Goal: Task Accomplishment & Management: Manage account settings

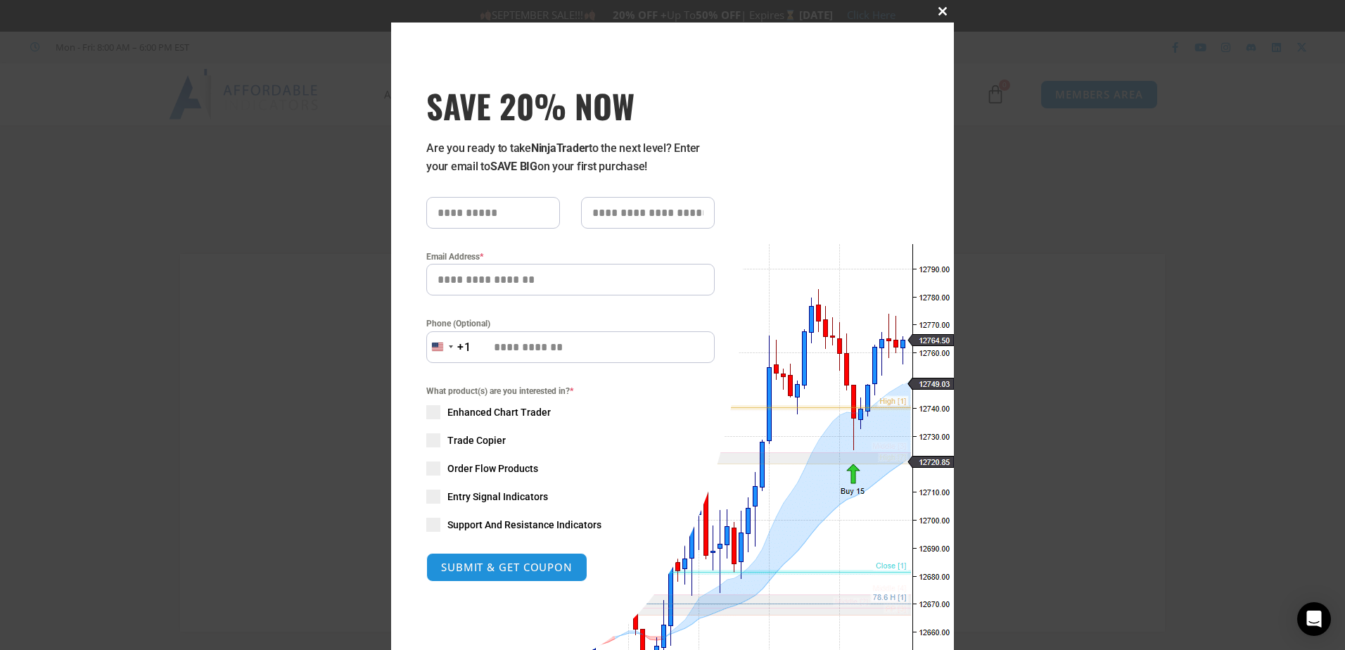
type input "**********"
click at [938, 10] on span at bounding box center [942, 11] width 23 height 8
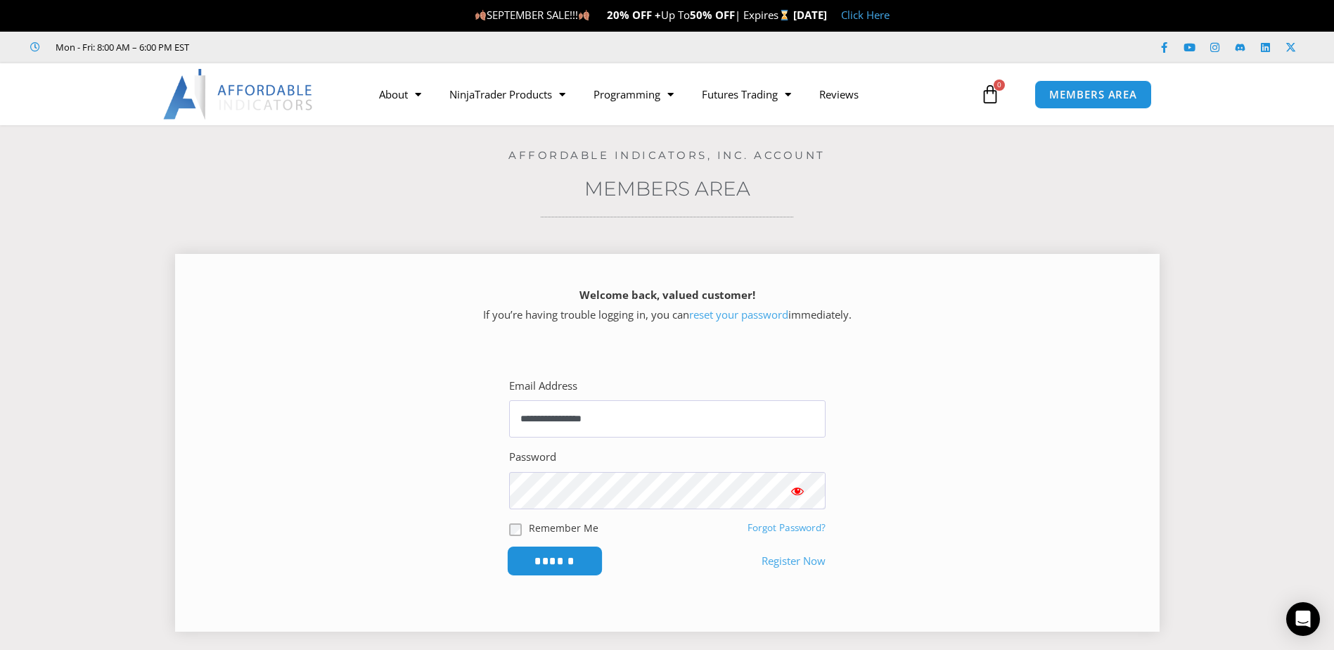
click at [559, 560] on input "******" at bounding box center [554, 561] width 96 height 30
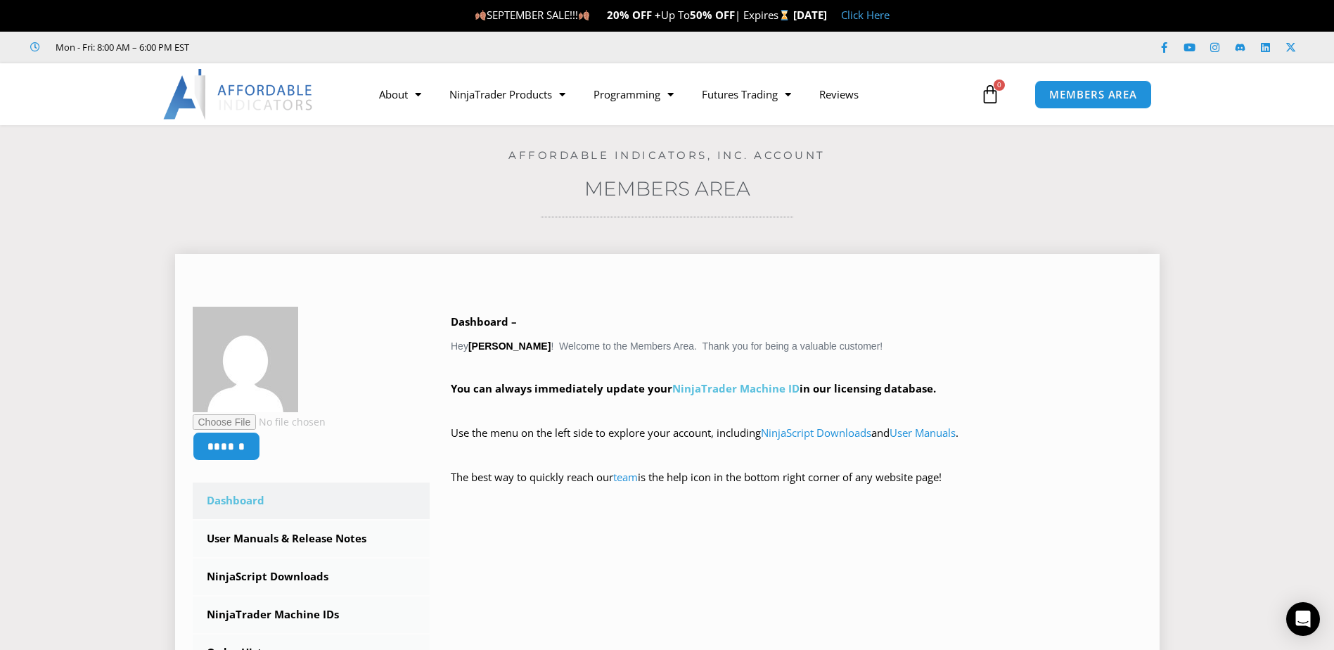
click at [776, 393] on link "NinjaTrader Machine ID" at bounding box center [736, 388] width 127 height 14
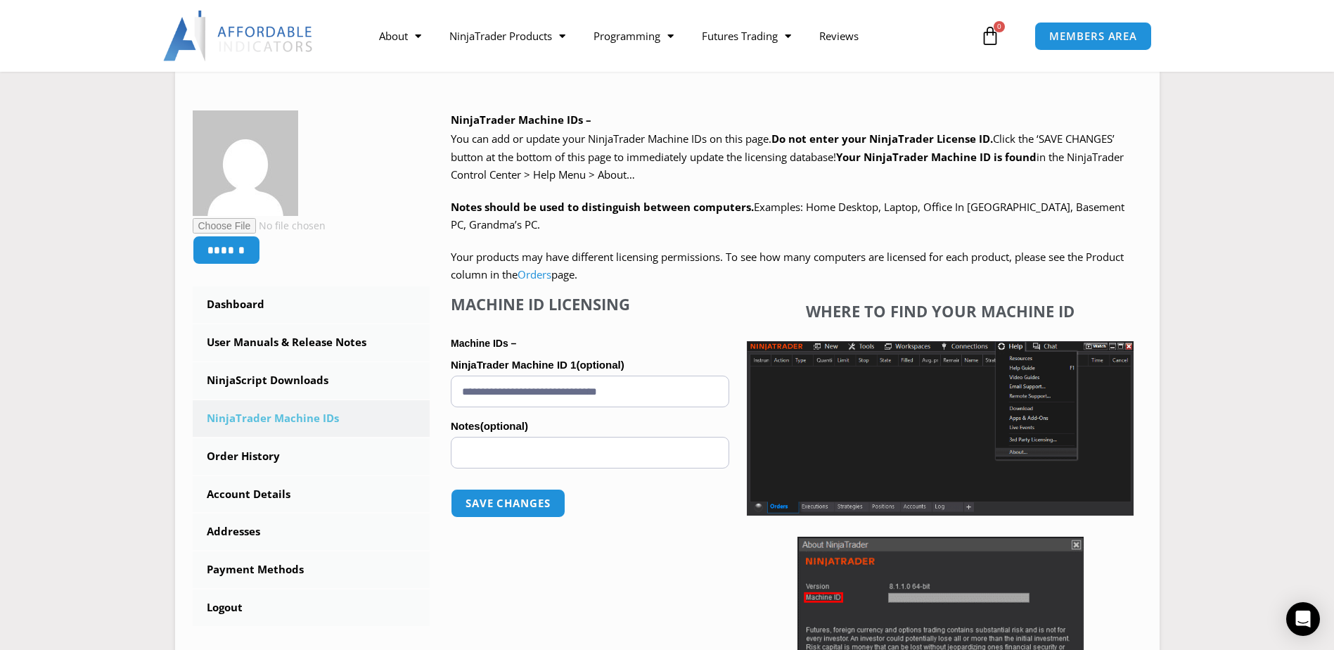
scroll to position [176, 0]
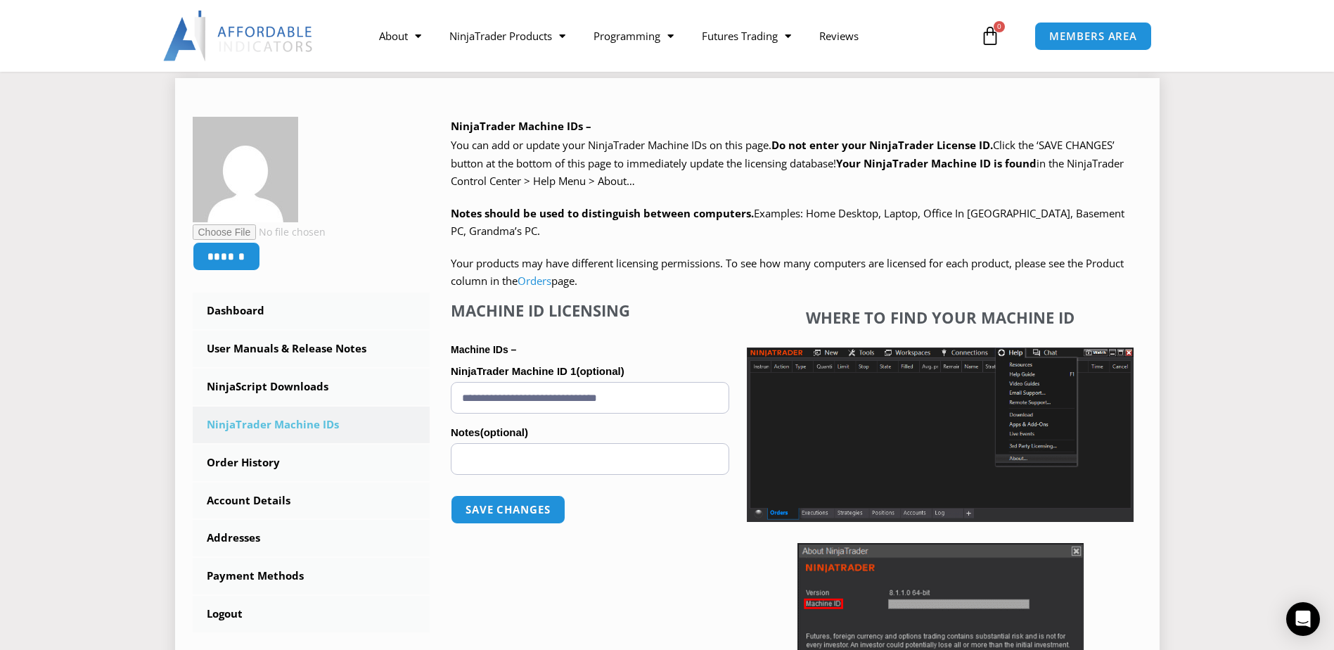
click at [921, 432] on img at bounding box center [940, 435] width 387 height 174
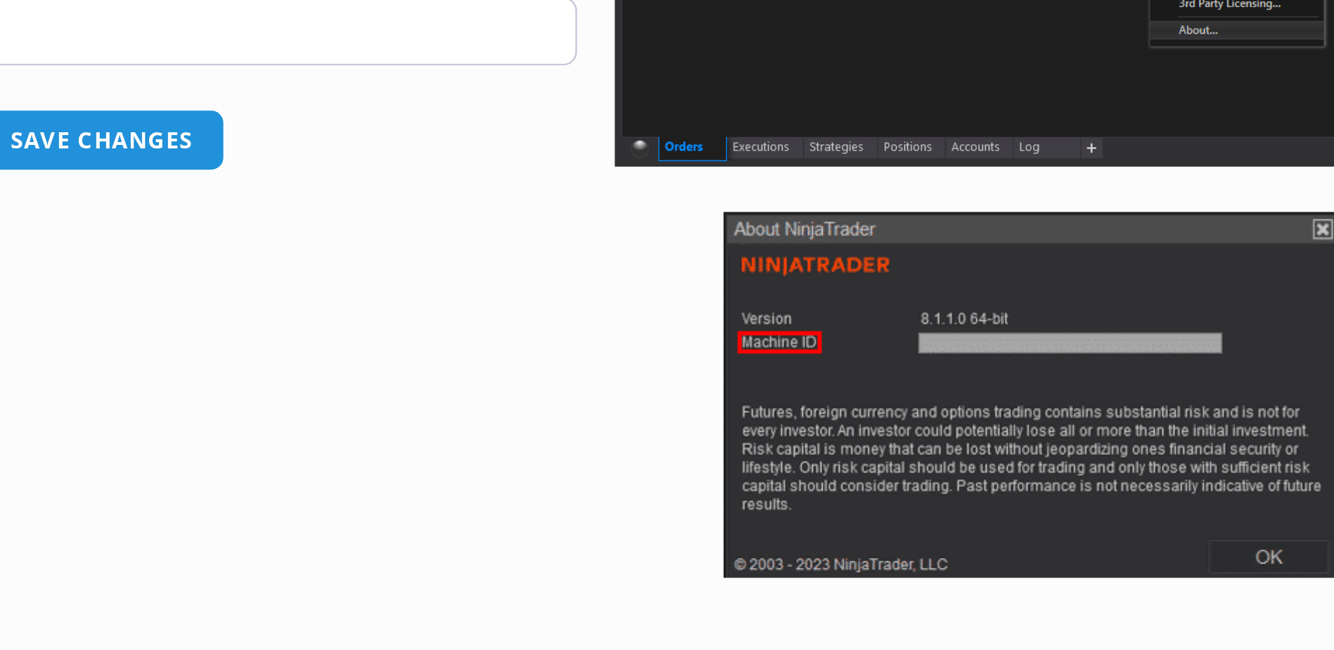
scroll to position [282, 0]
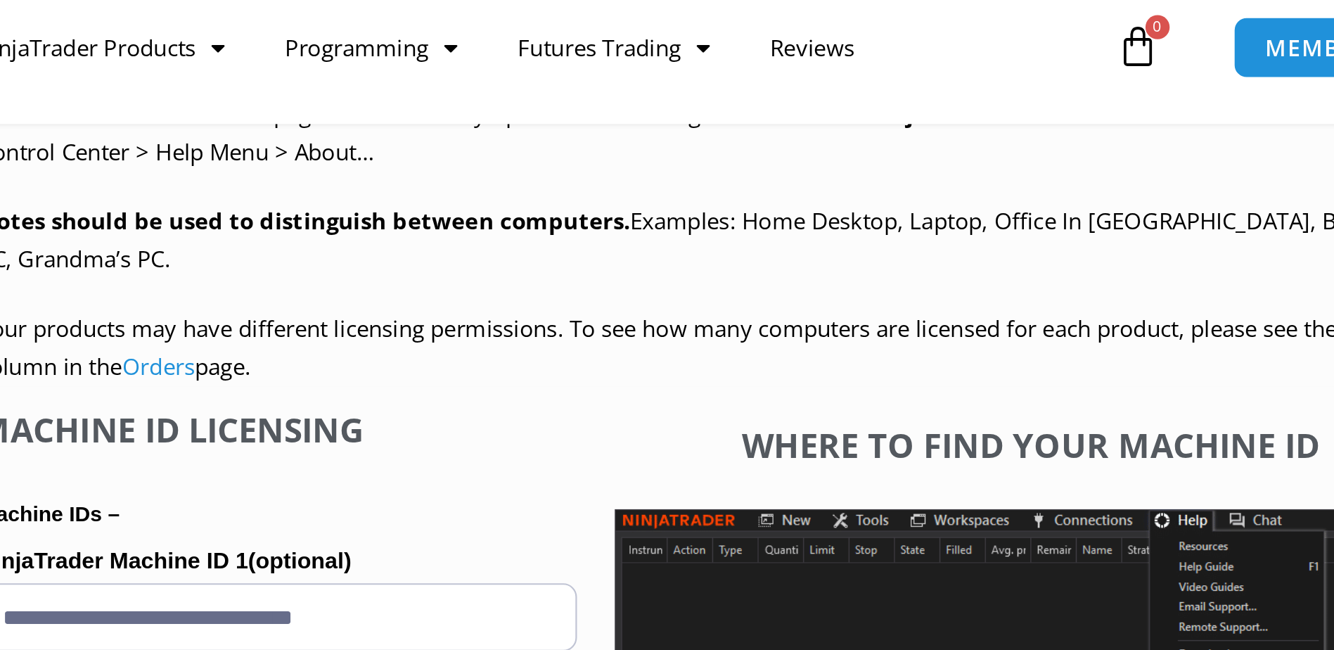
click at [718, 247] on p "Machine IDs –" at bounding box center [590, 253] width 279 height 18
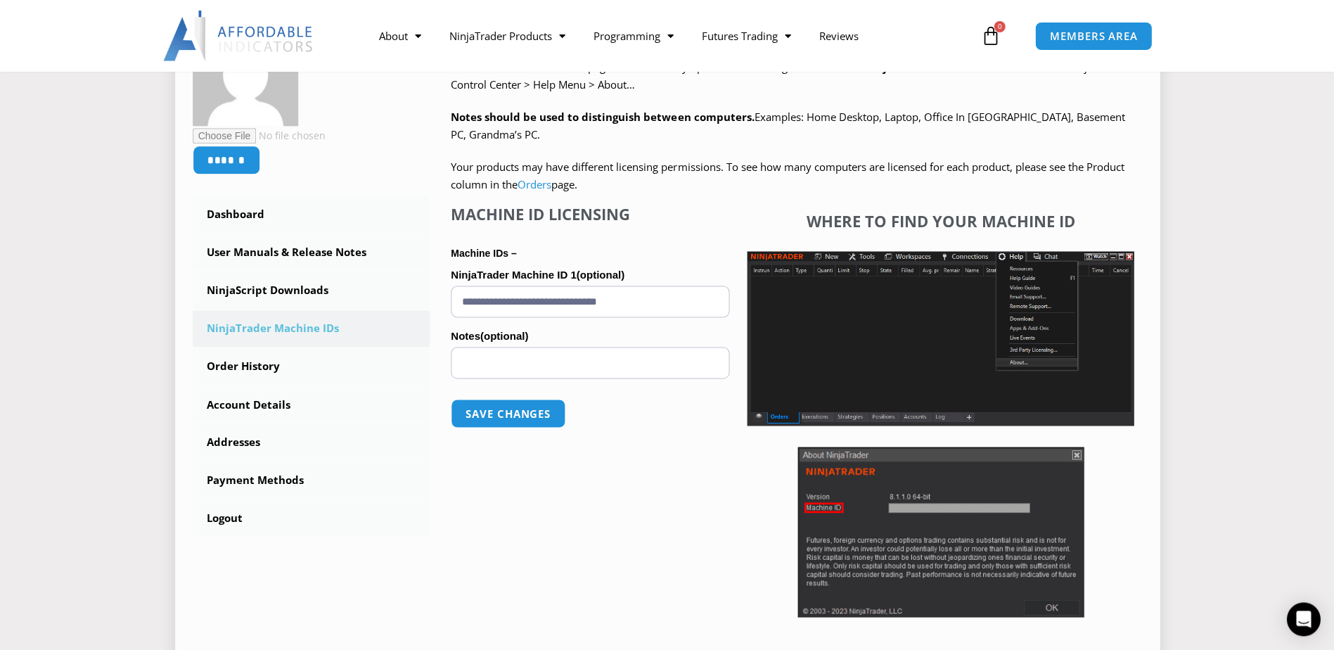
scroll to position [281, 0]
click at [518, 298] on input "**********" at bounding box center [590, 302] width 279 height 32
drag, startPoint x: 677, startPoint y: 307, endPoint x: 408, endPoint y: 302, distance: 269.5
click at [408, 302] on div "****** Dashboard Subscriptions User Manuals & Release Notes NinjaScript Downloa…" at bounding box center [668, 340] width 950 height 639
paste input "text"
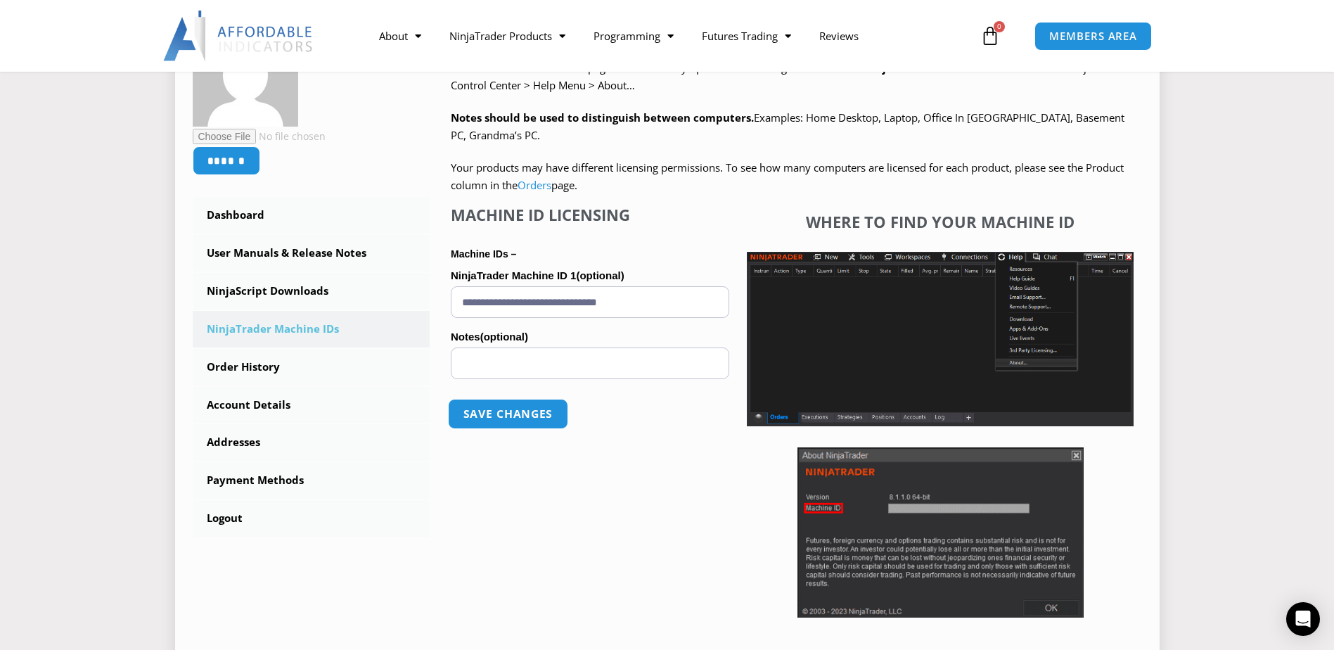
type input "**********"
click at [518, 416] on button "Save changes" at bounding box center [508, 414] width 120 height 30
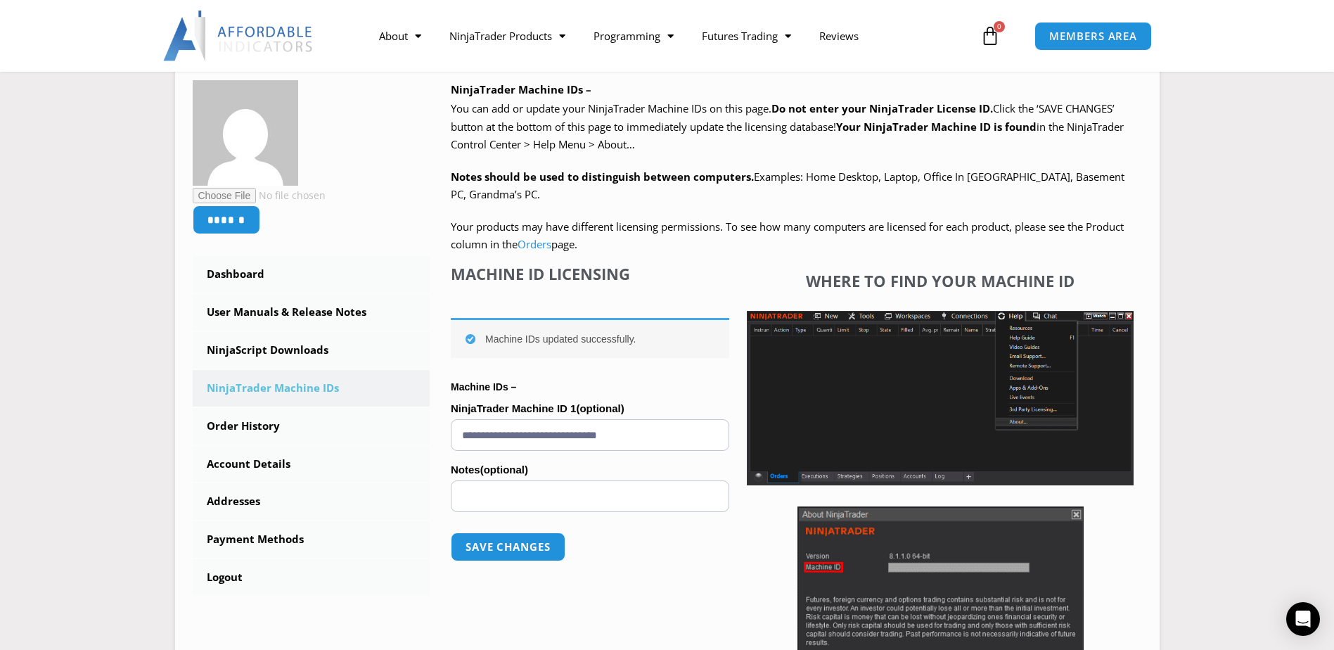
scroll to position [217, 0]
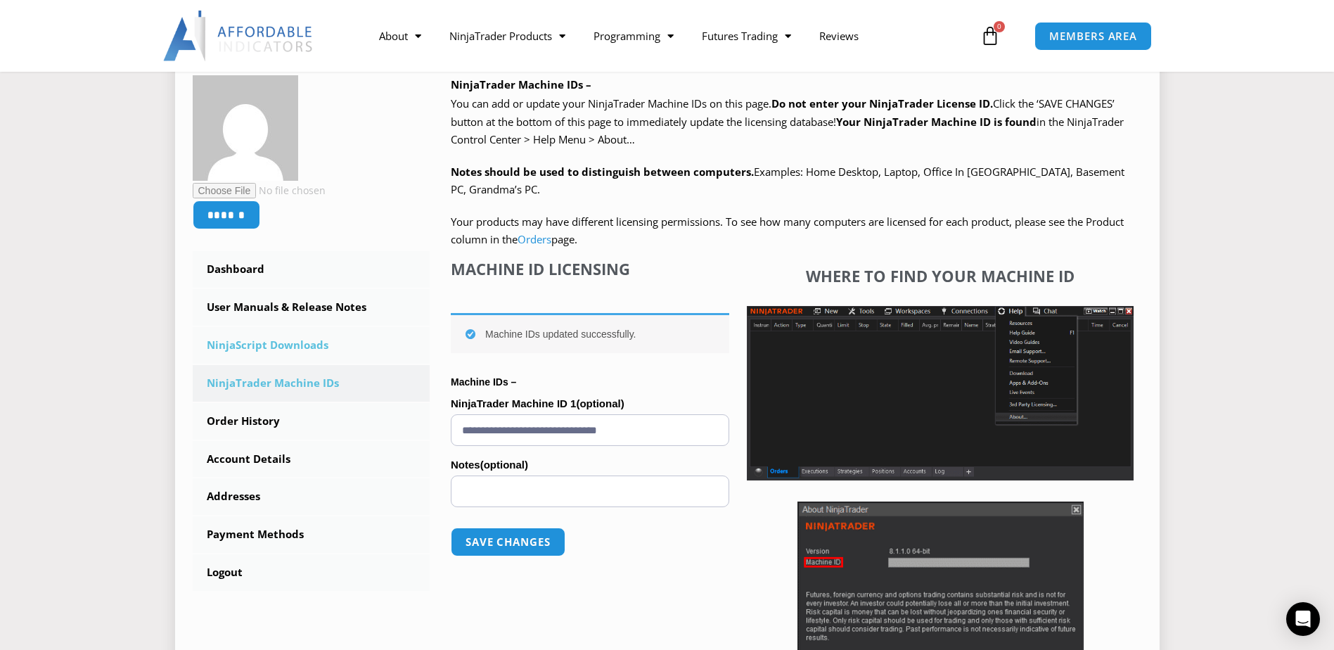
click at [273, 343] on link "NinjaScript Downloads" at bounding box center [312, 345] width 238 height 37
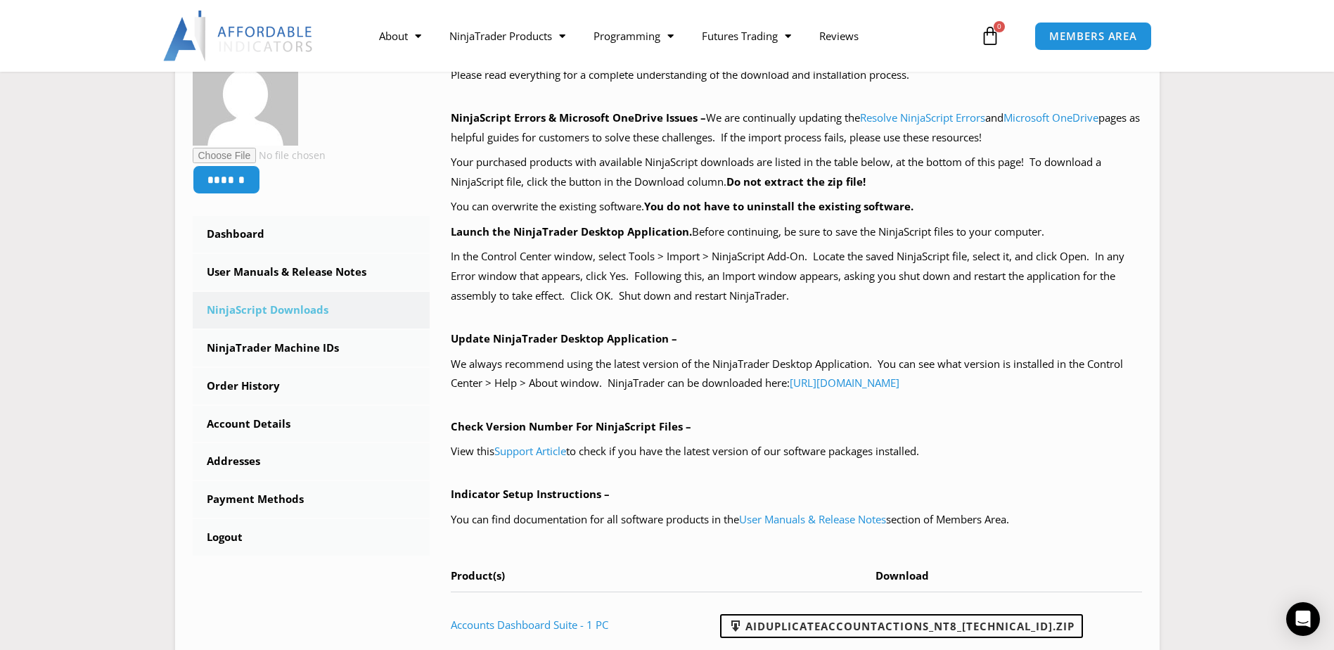
scroll to position [250, 0]
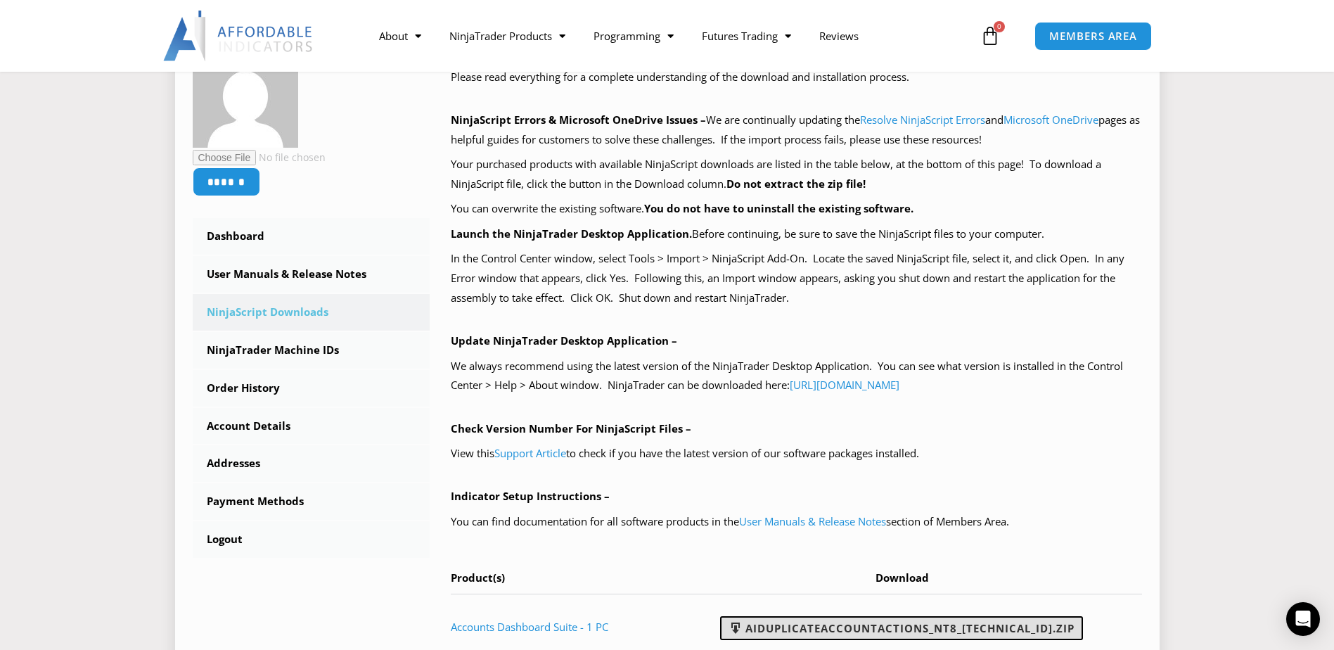
click at [873, 627] on link "AIDuplicateAccountActions_NT8_25.2.5.1.zip" at bounding box center [901, 628] width 363 height 24
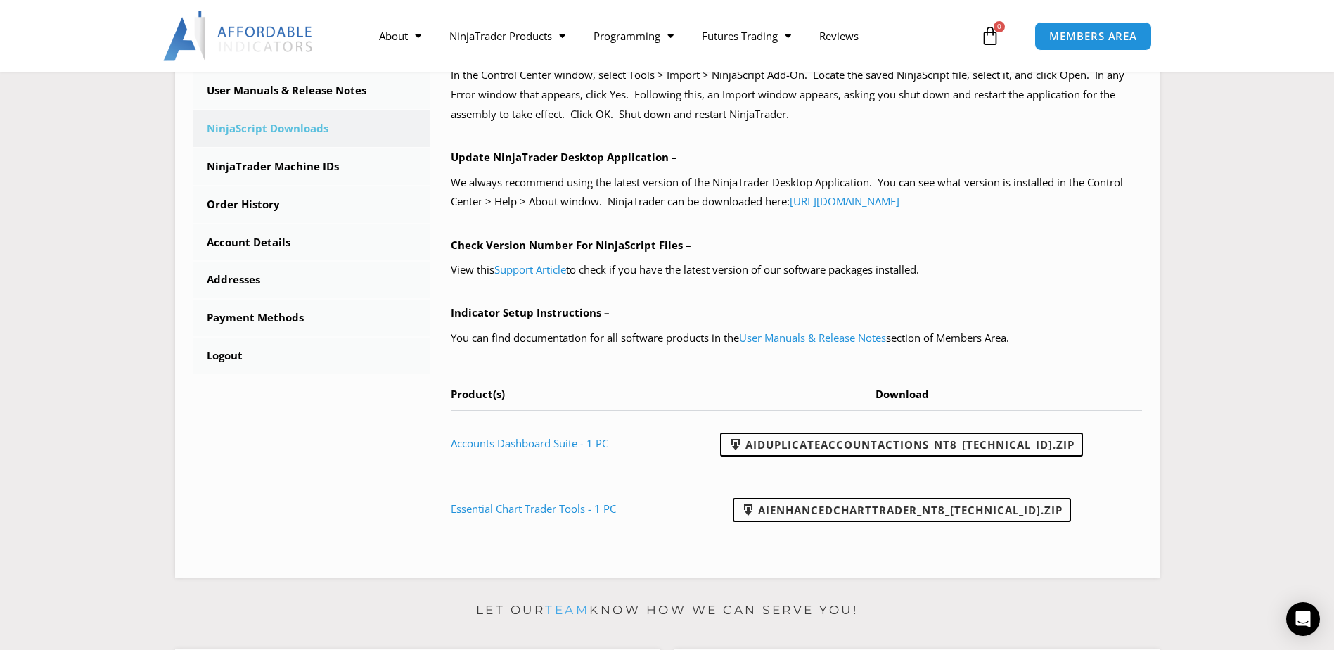
scroll to position [482, 0]
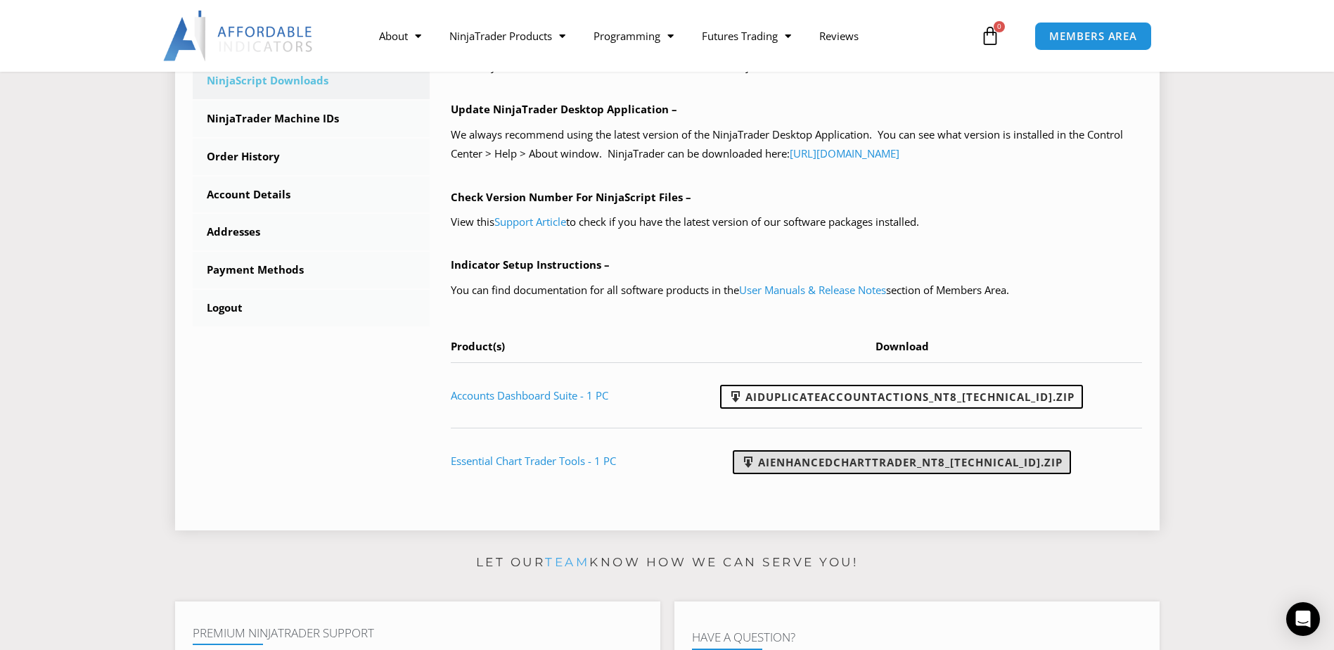
click at [859, 462] on link "AIEnhancedChartTrader_NT8_25.1.31.1.zip" at bounding box center [902, 462] width 338 height 24
click at [222, 413] on div "****** Dashboard Subscriptions User Manuals & Release Notes NinjaScript Downloa…" at bounding box center [668, 162] width 950 height 702
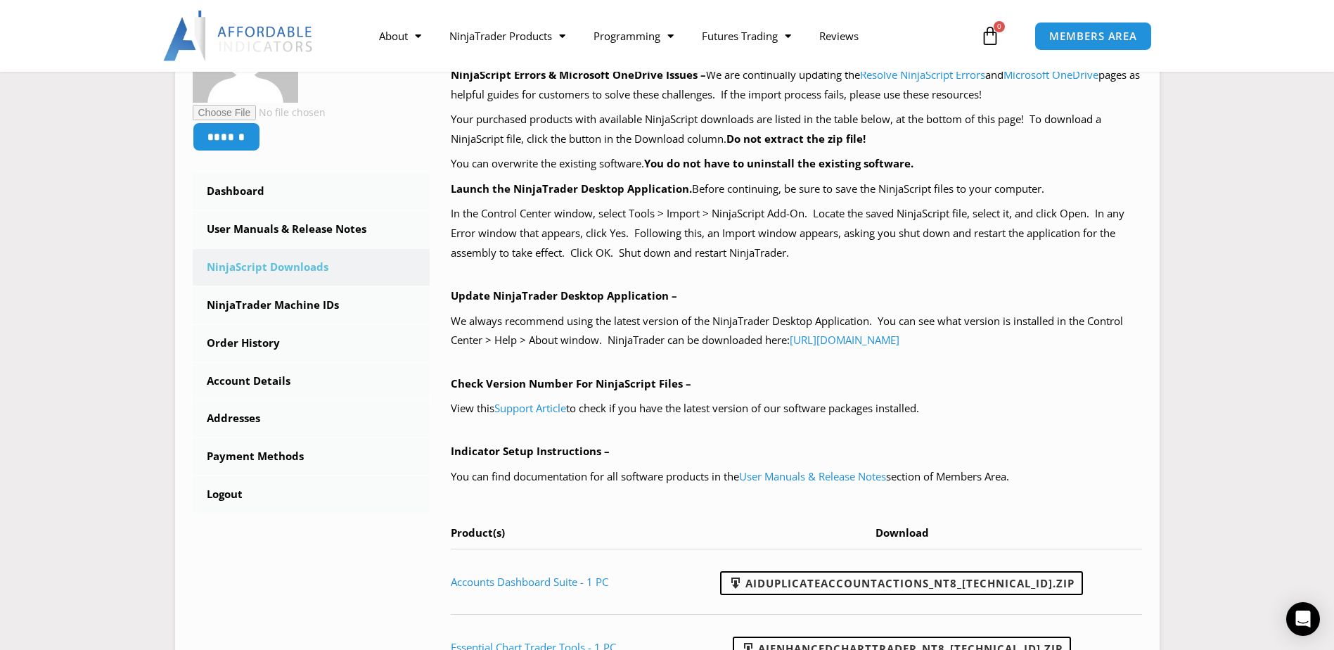
scroll to position [248, 0]
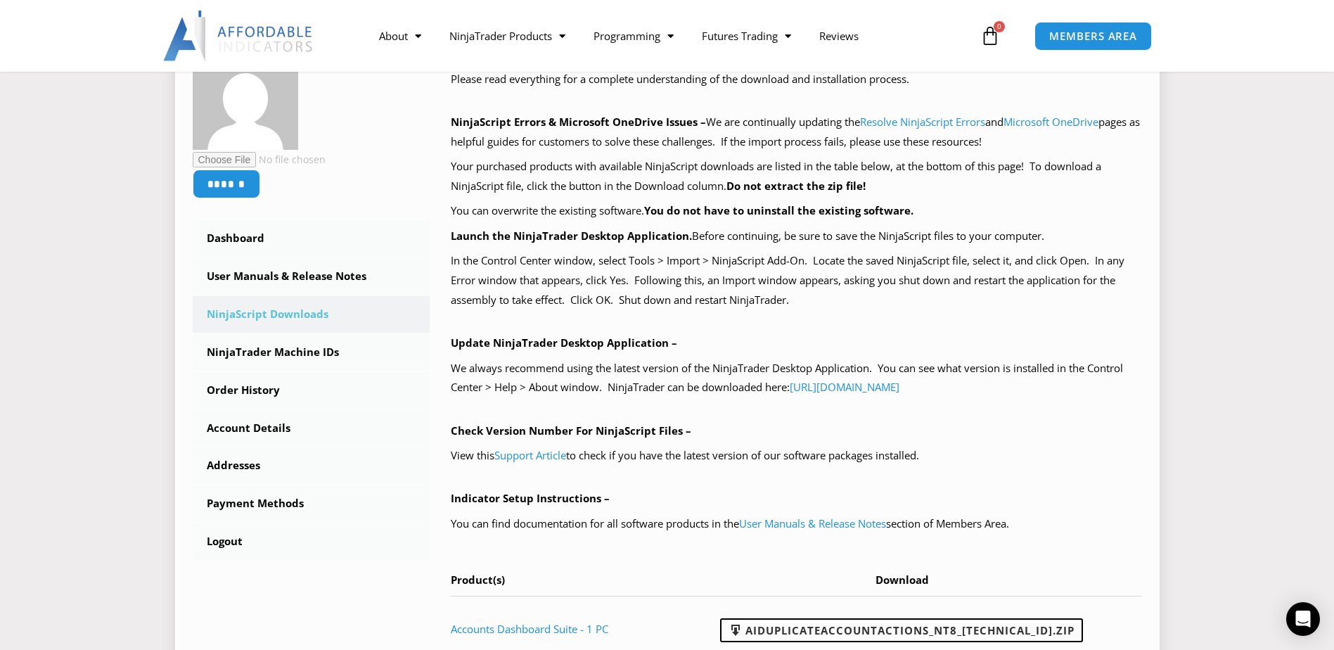
click at [1040, 234] on p "Launch the NinjaTrader Desktop Application. Before continuing, be sure to save …" at bounding box center [797, 237] width 692 height 20
click at [269, 277] on link "User Manuals & Release Notes" at bounding box center [312, 276] width 238 height 37
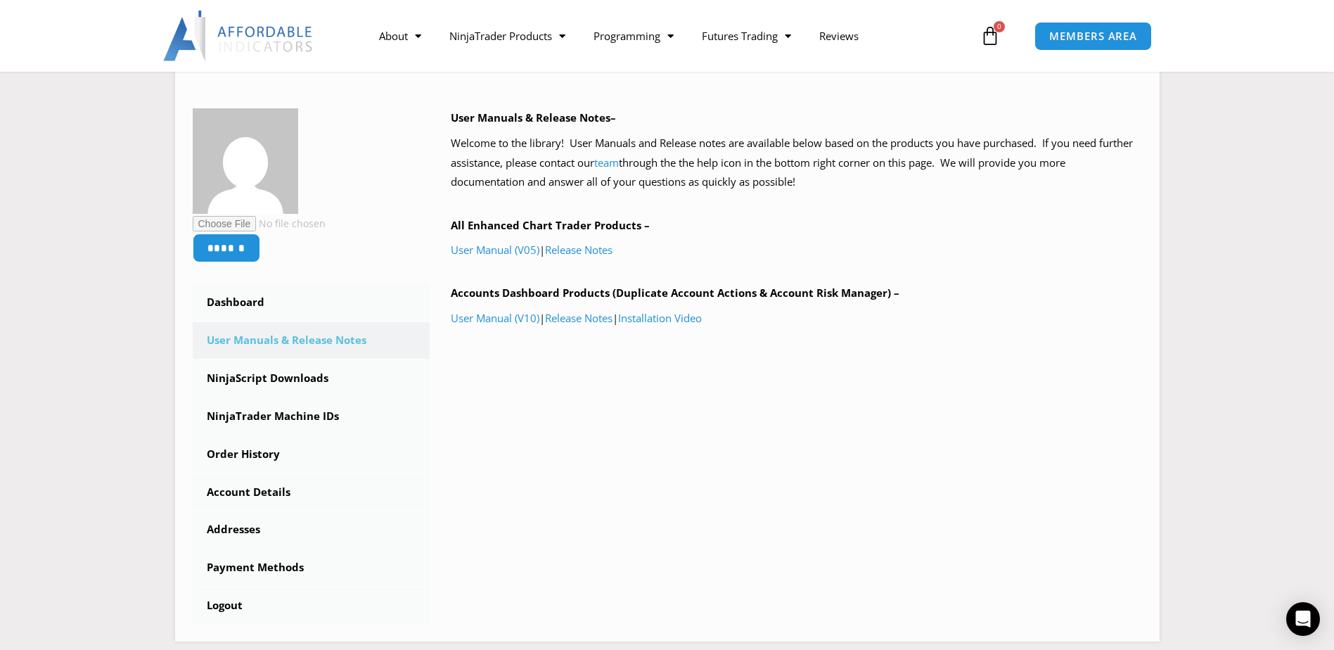
scroll to position [193, 0]
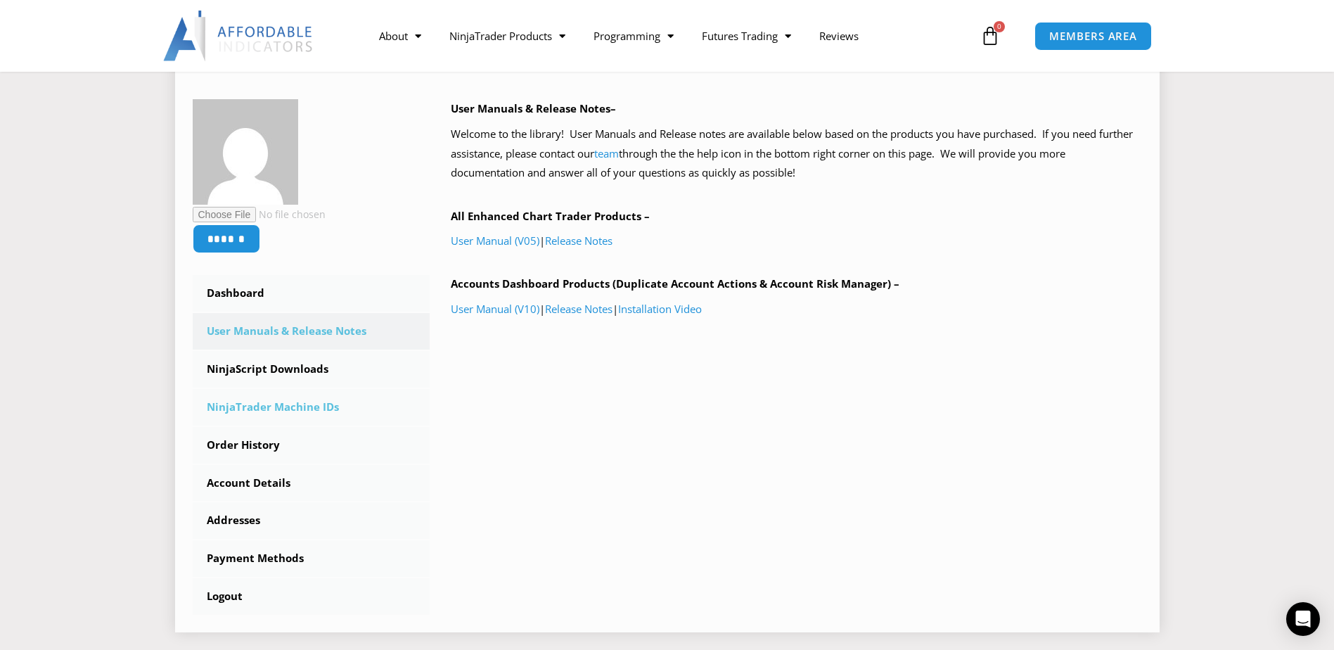
click at [298, 412] on link "NinjaTrader Machine IDs" at bounding box center [312, 407] width 238 height 37
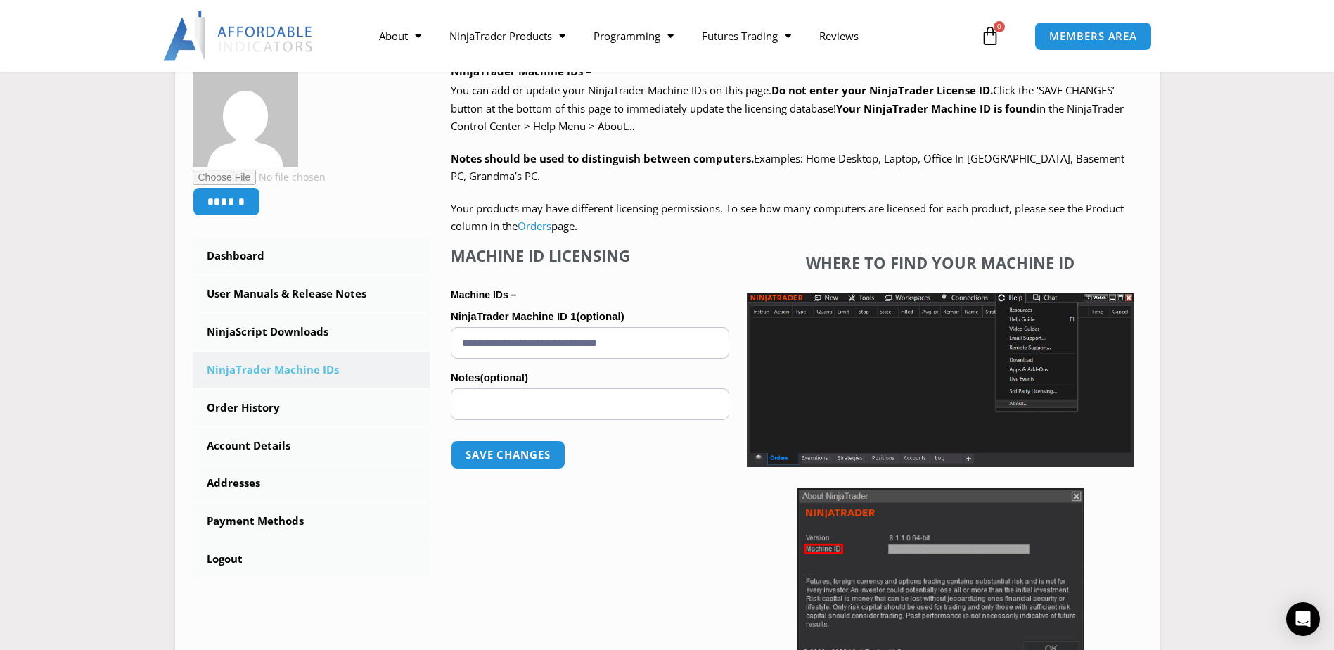
scroll to position [219, 0]
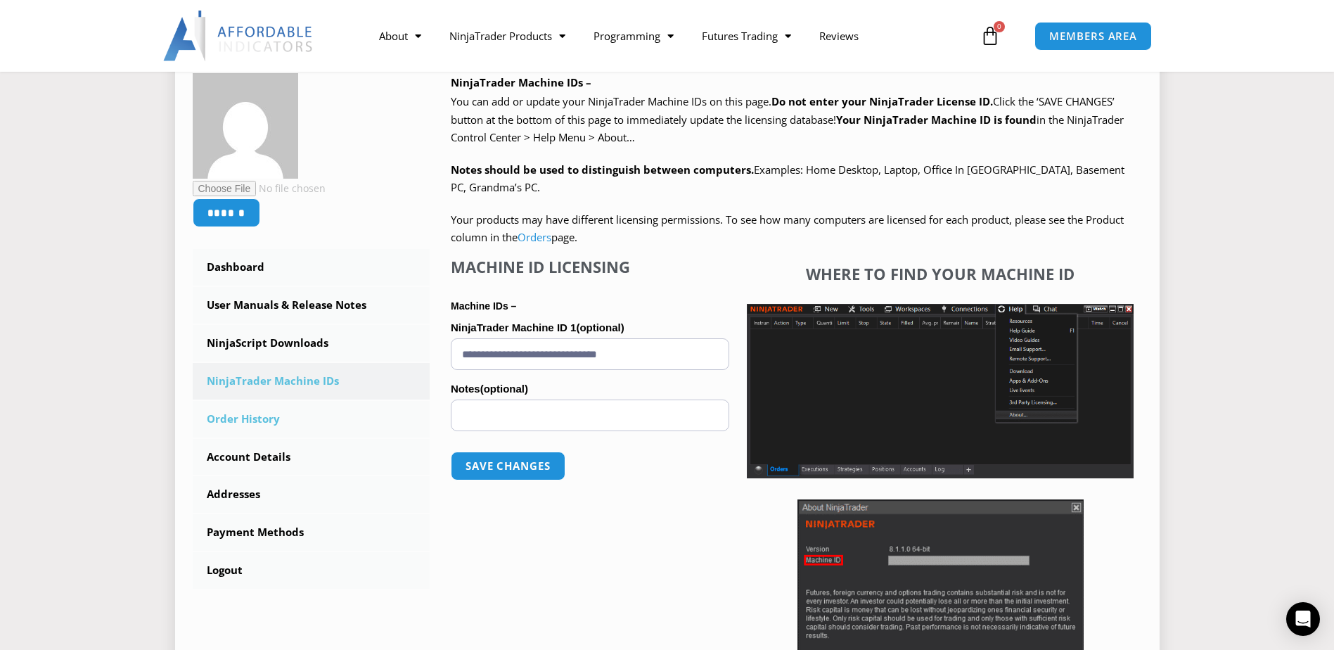
click at [271, 419] on link "Order History" at bounding box center [312, 419] width 238 height 37
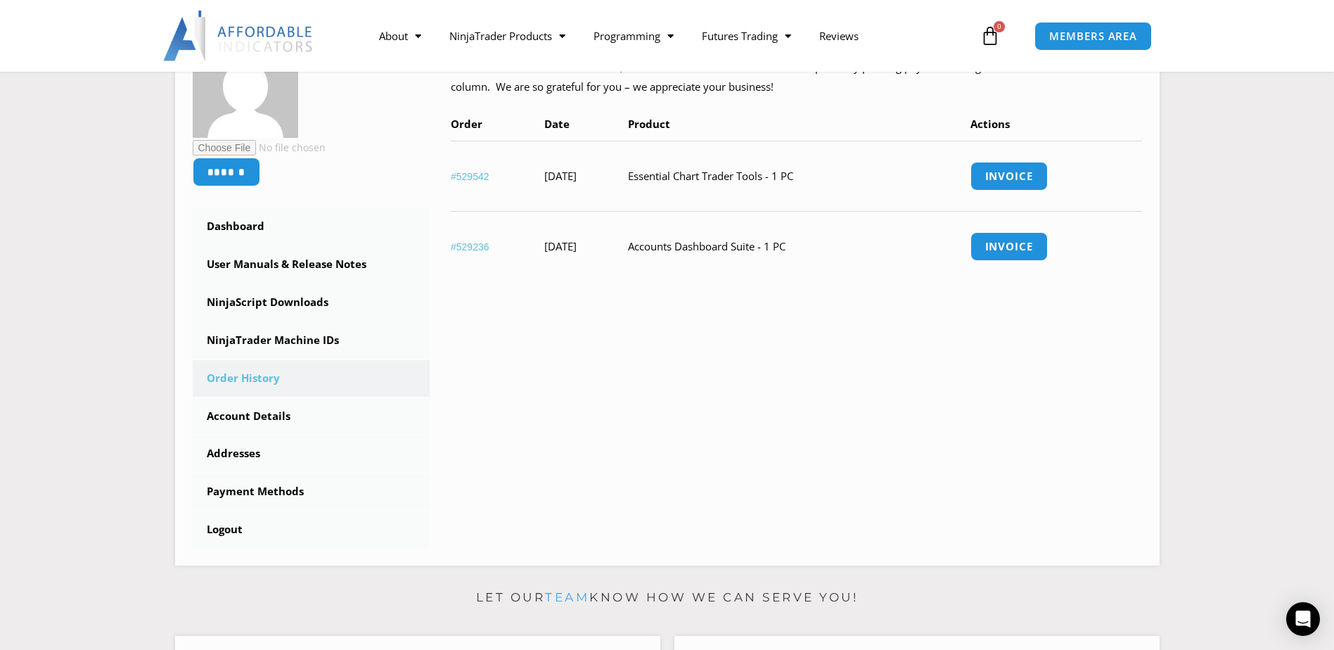
scroll to position [262, 0]
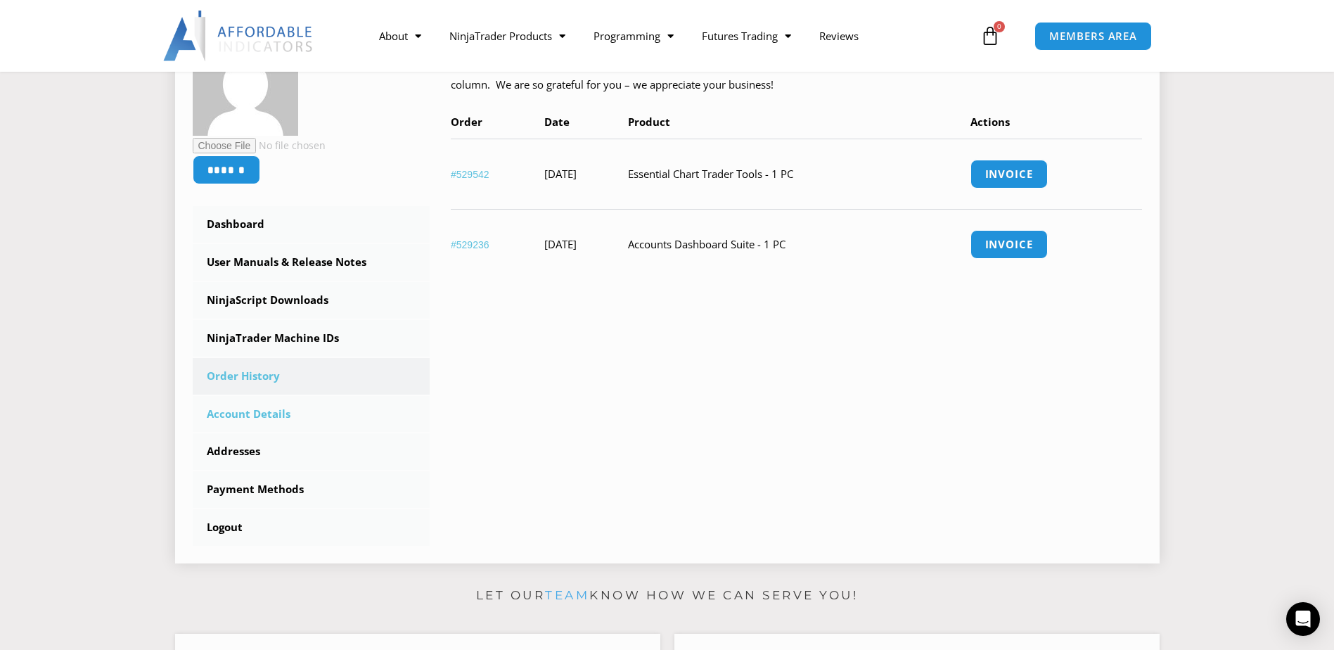
click at [274, 421] on link "Account Details" at bounding box center [312, 414] width 238 height 37
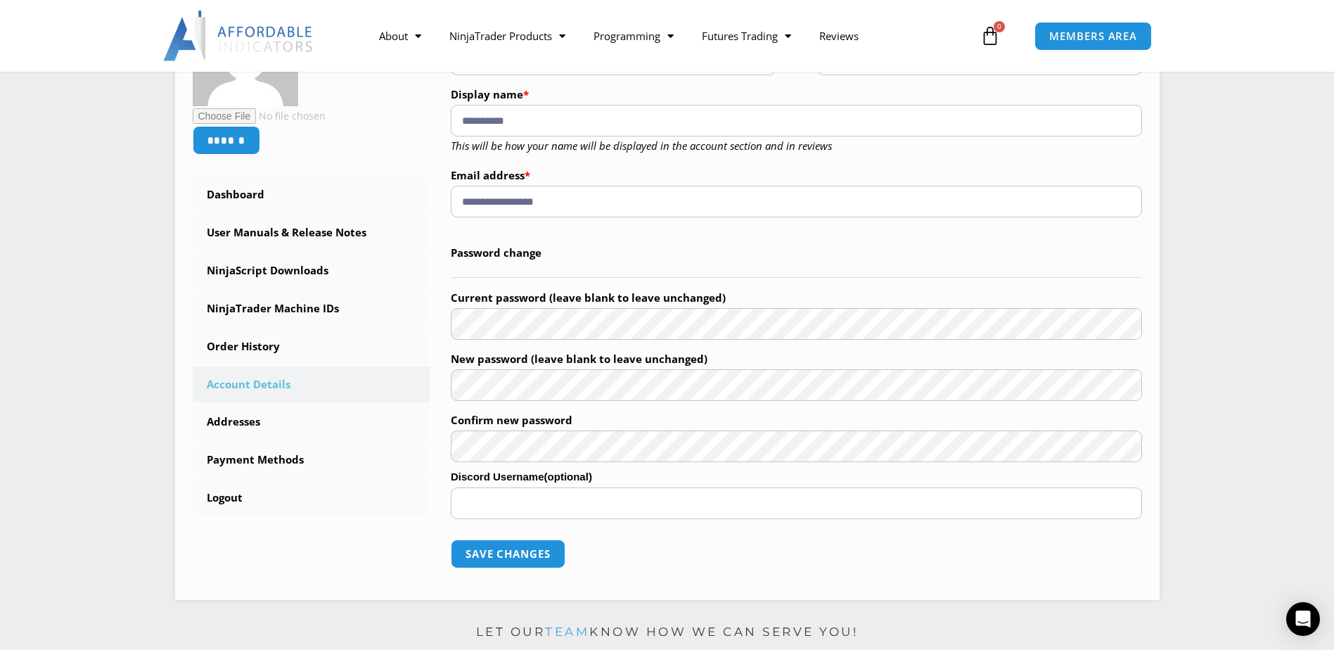
scroll to position [260, 0]
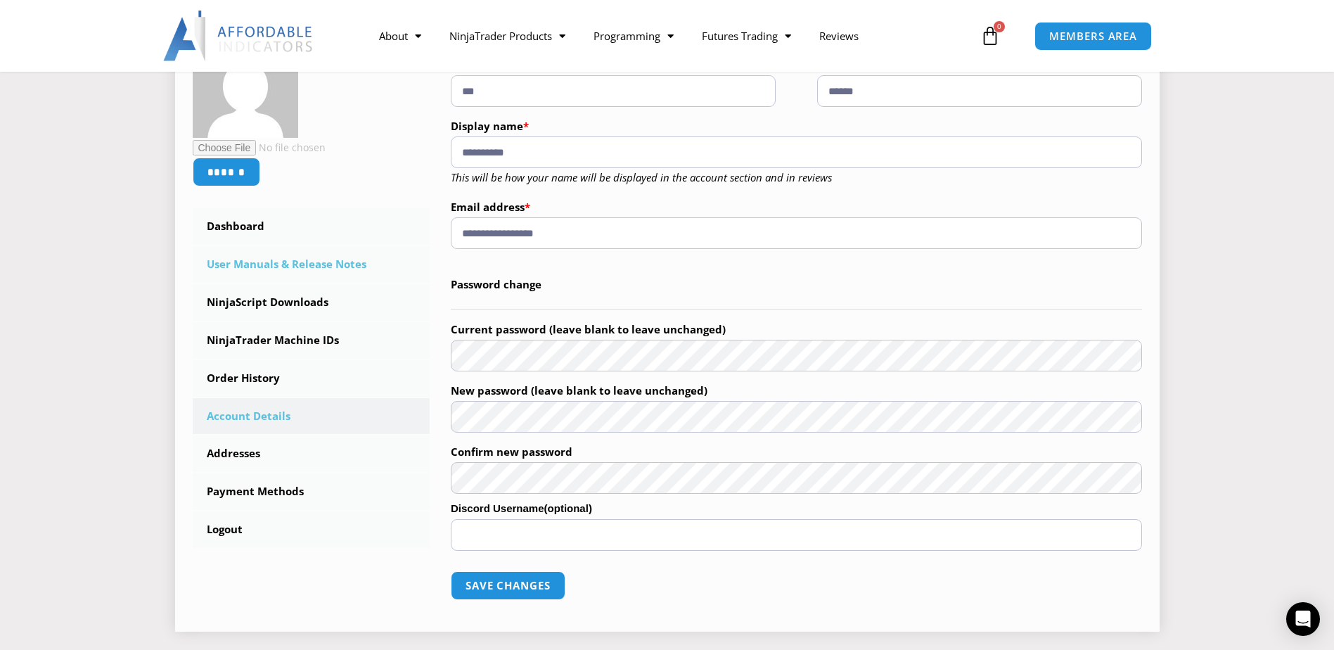
click at [291, 271] on link "User Manuals & Release Notes" at bounding box center [312, 264] width 238 height 37
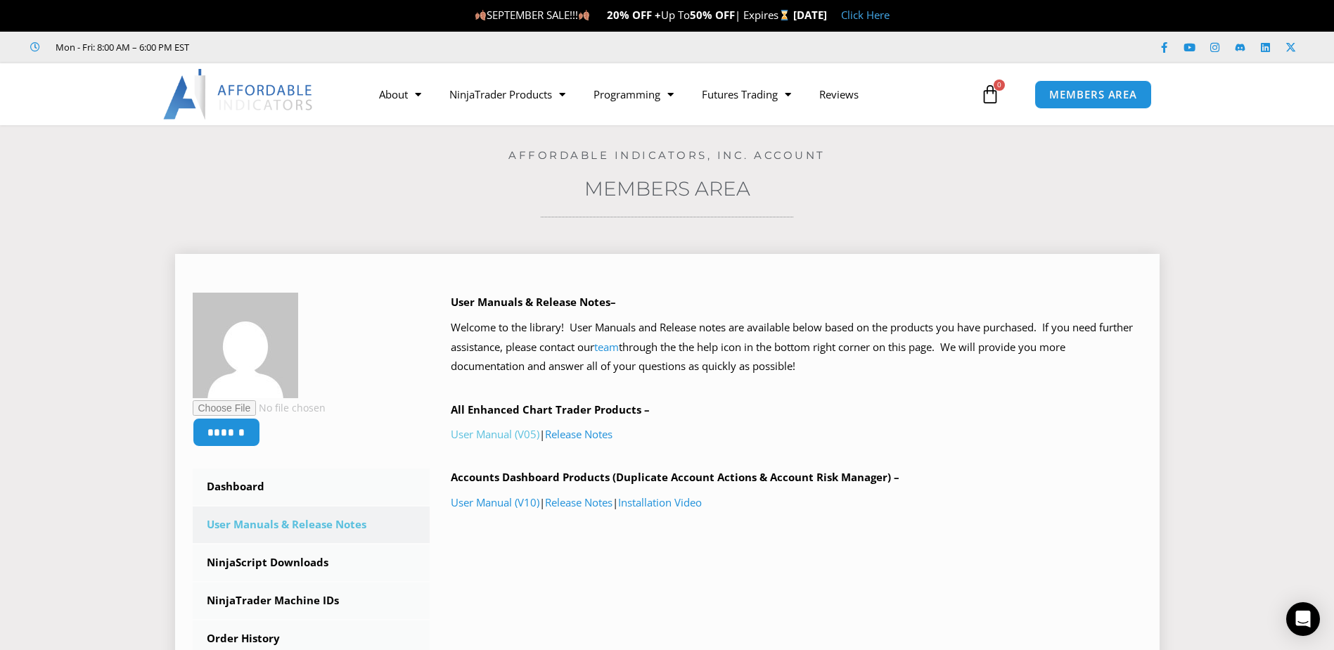
click at [493, 439] on link "User Manual (V05)" at bounding box center [495, 434] width 89 height 14
